Goal: Find contact information: Find contact information

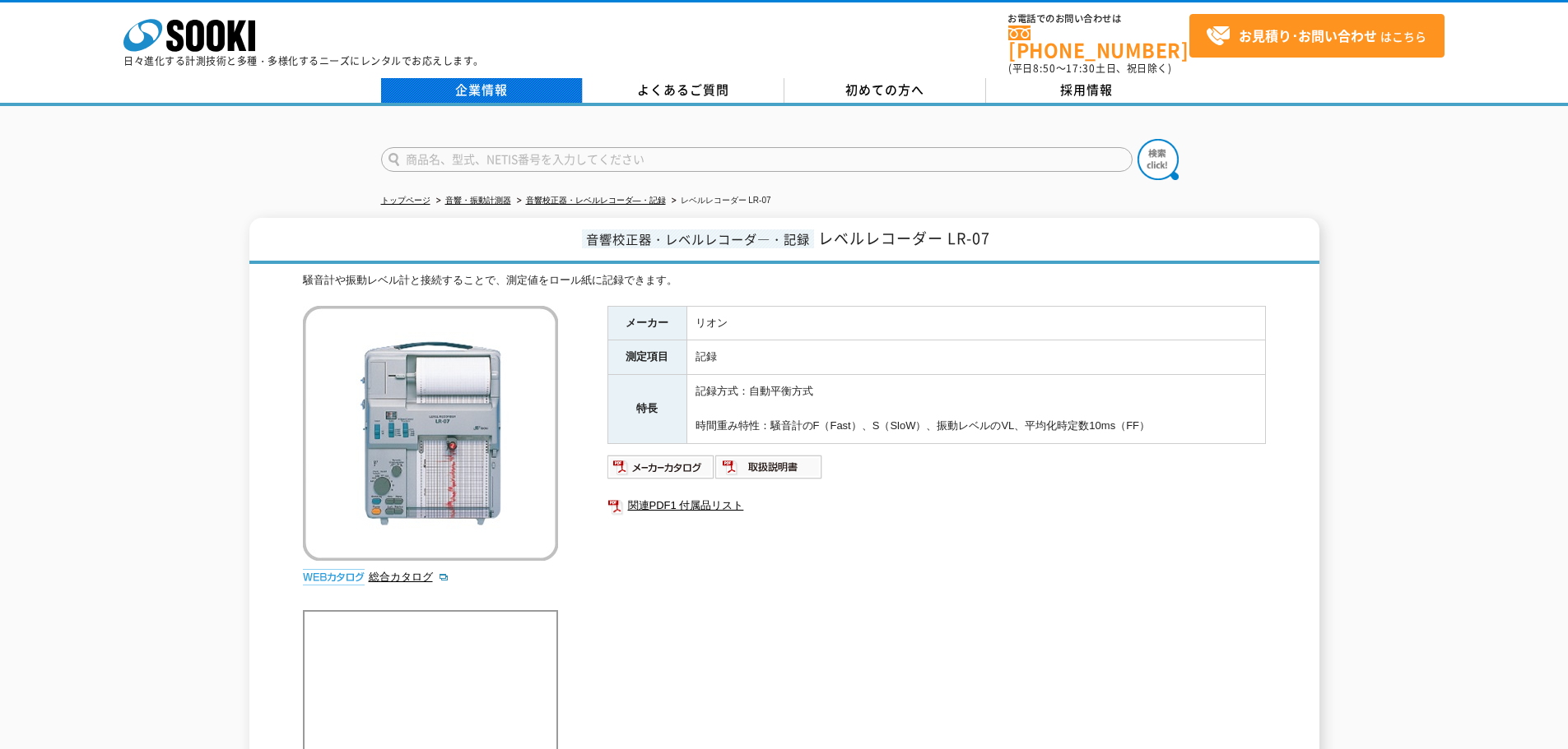
click at [504, 79] on link "企業情報" at bounding box center [482, 91] width 201 height 25
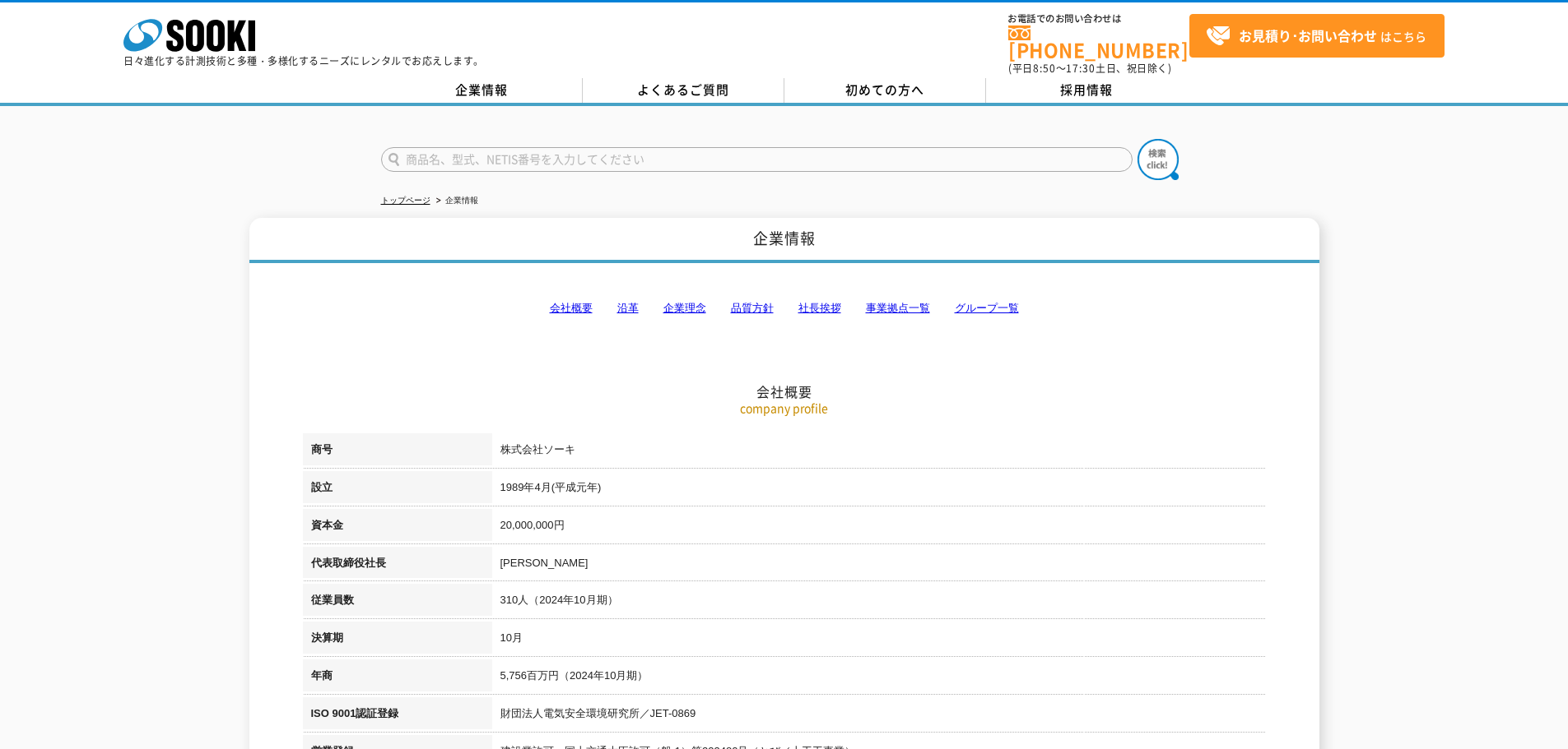
click at [876, 302] on link "事業拠点一覧" at bounding box center [897, 307] width 64 height 12
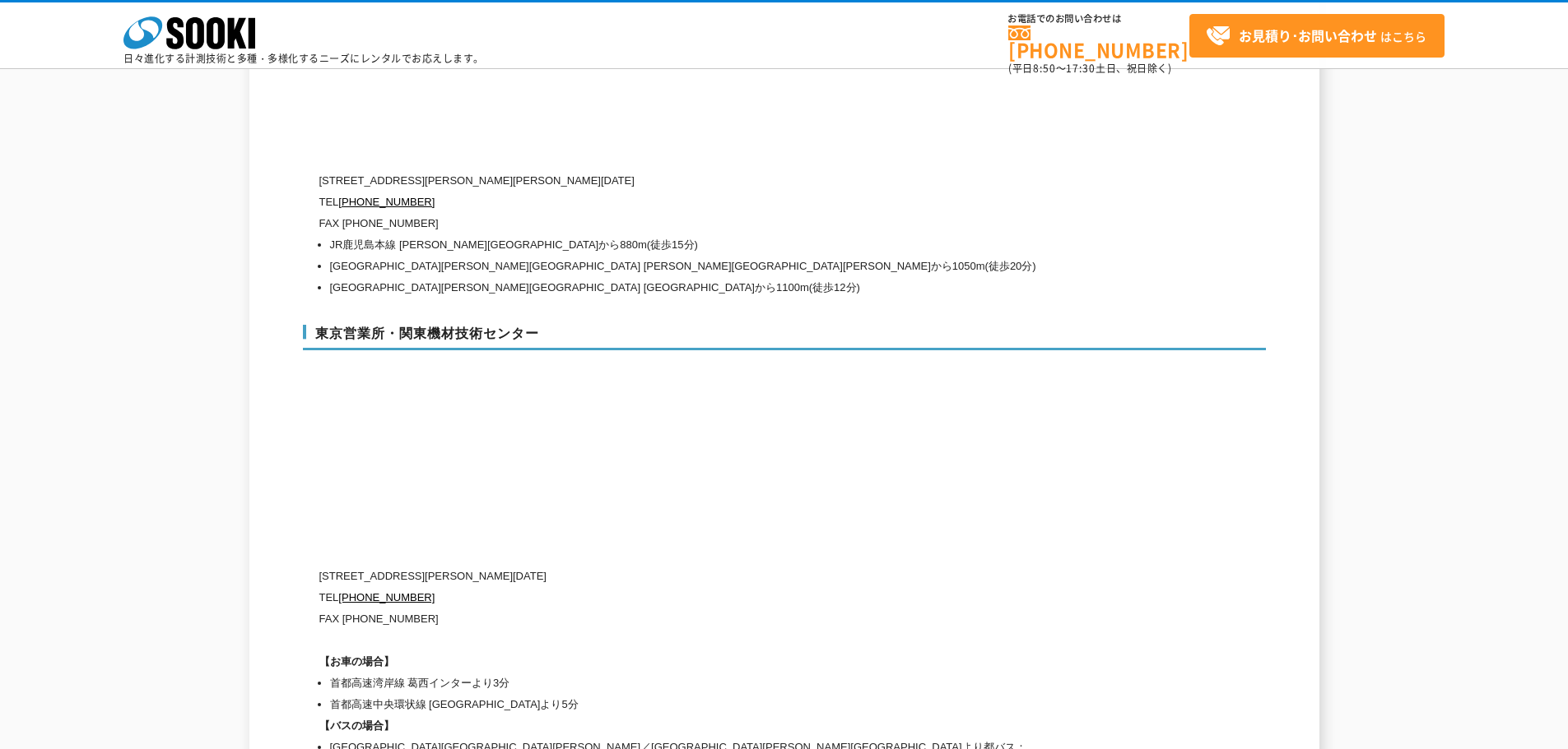
scroll to position [6757, 0]
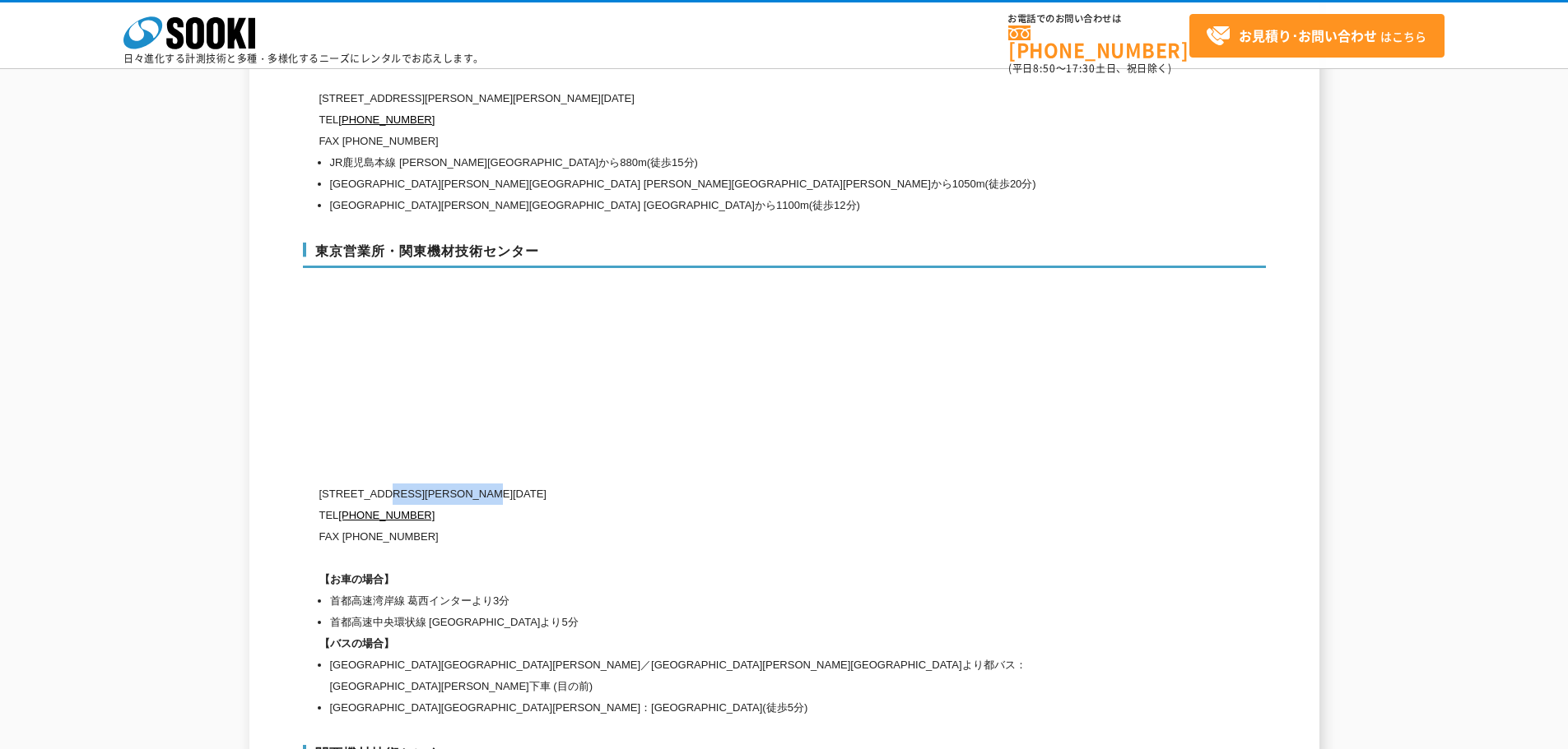
drag, startPoint x: 388, startPoint y: 462, endPoint x: 558, endPoint y: 457, distance: 170.1
click at [558, 484] on p "[STREET_ADDRESS][PERSON_NAME][DATE]" at bounding box center [714, 494] width 790 height 21
